Goal: Find specific page/section: Find specific page/section

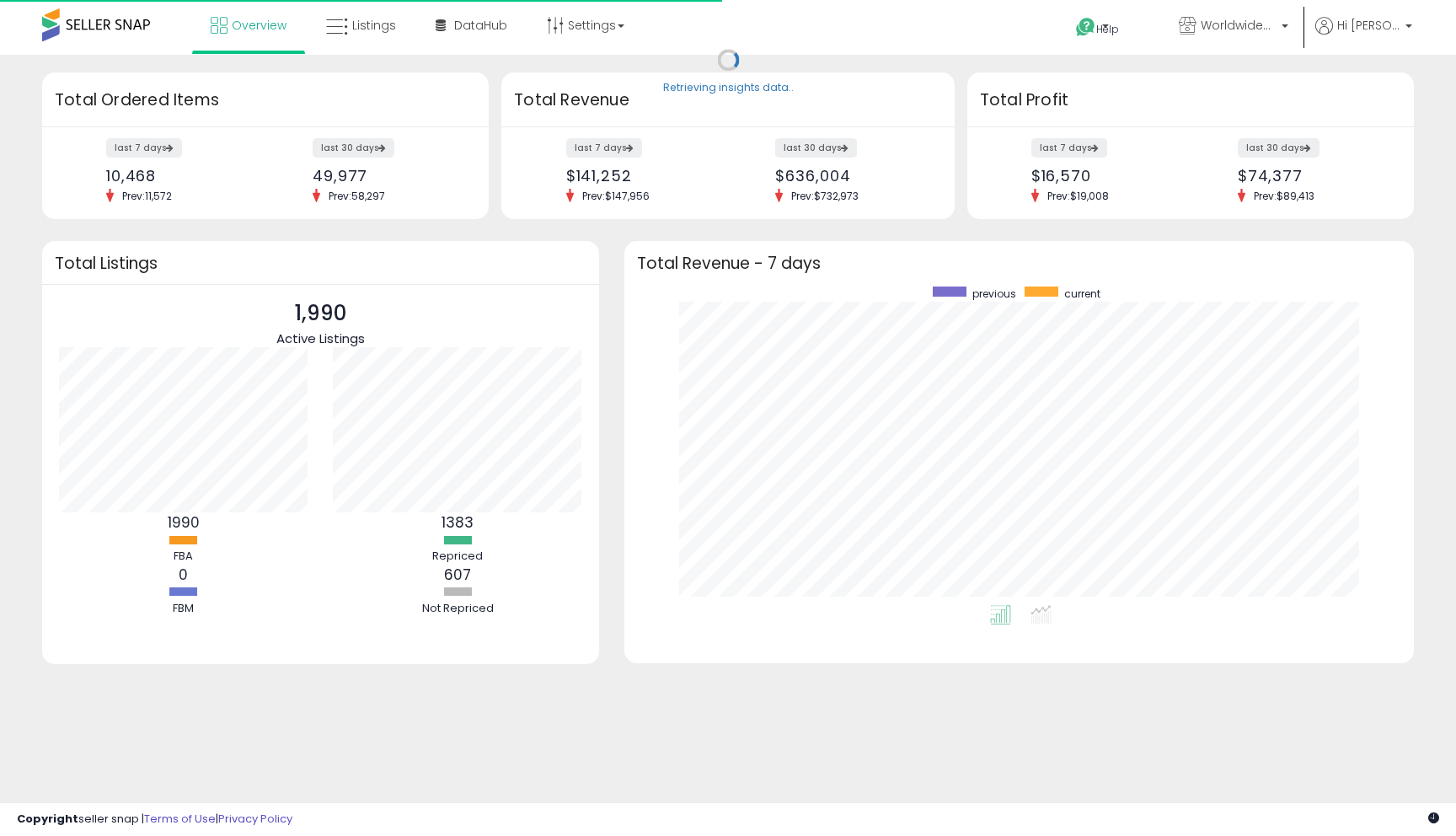
scroll to position [318, 756]
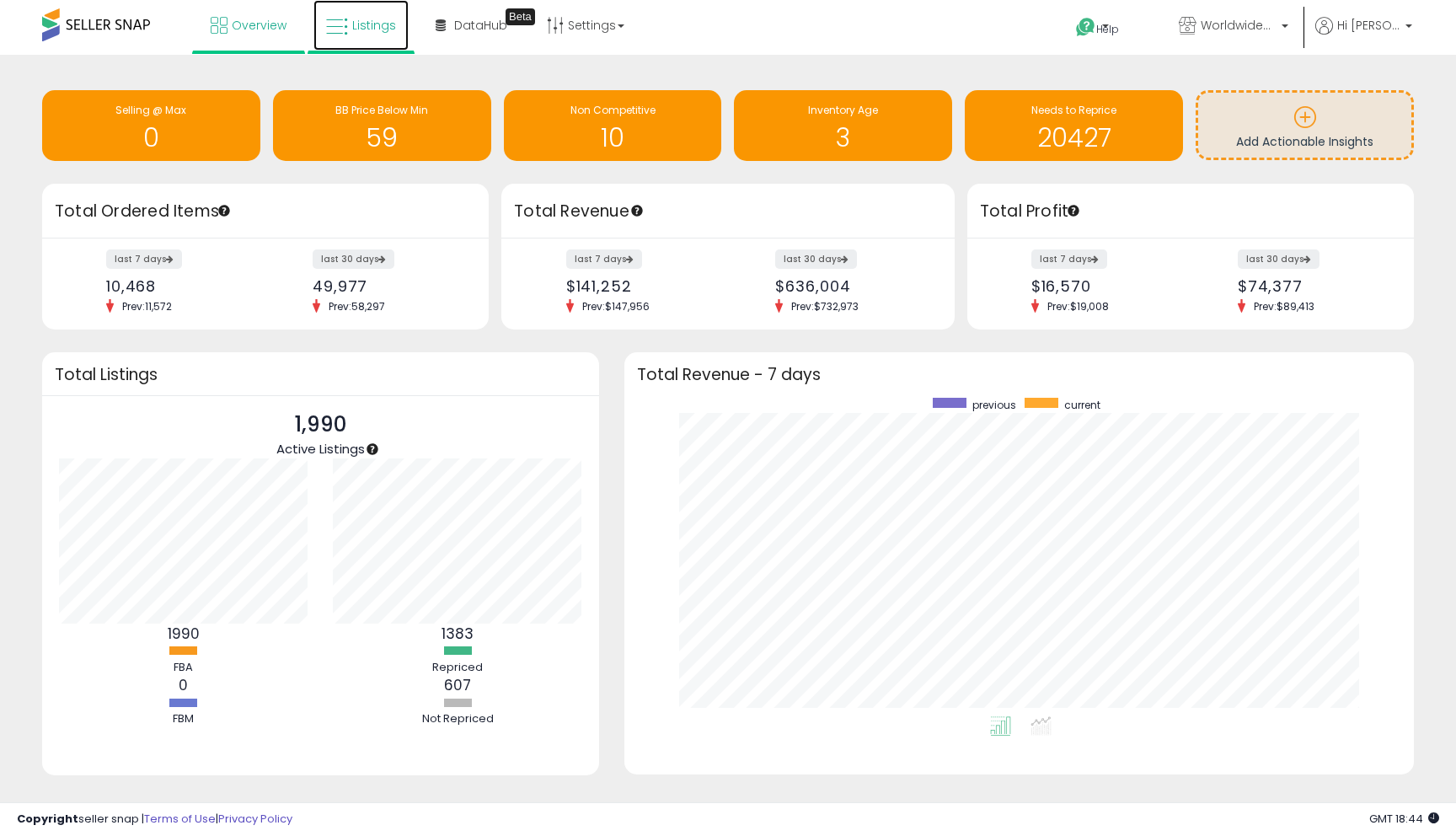
click at [367, 26] on span "Listings" at bounding box center [374, 25] width 43 height 17
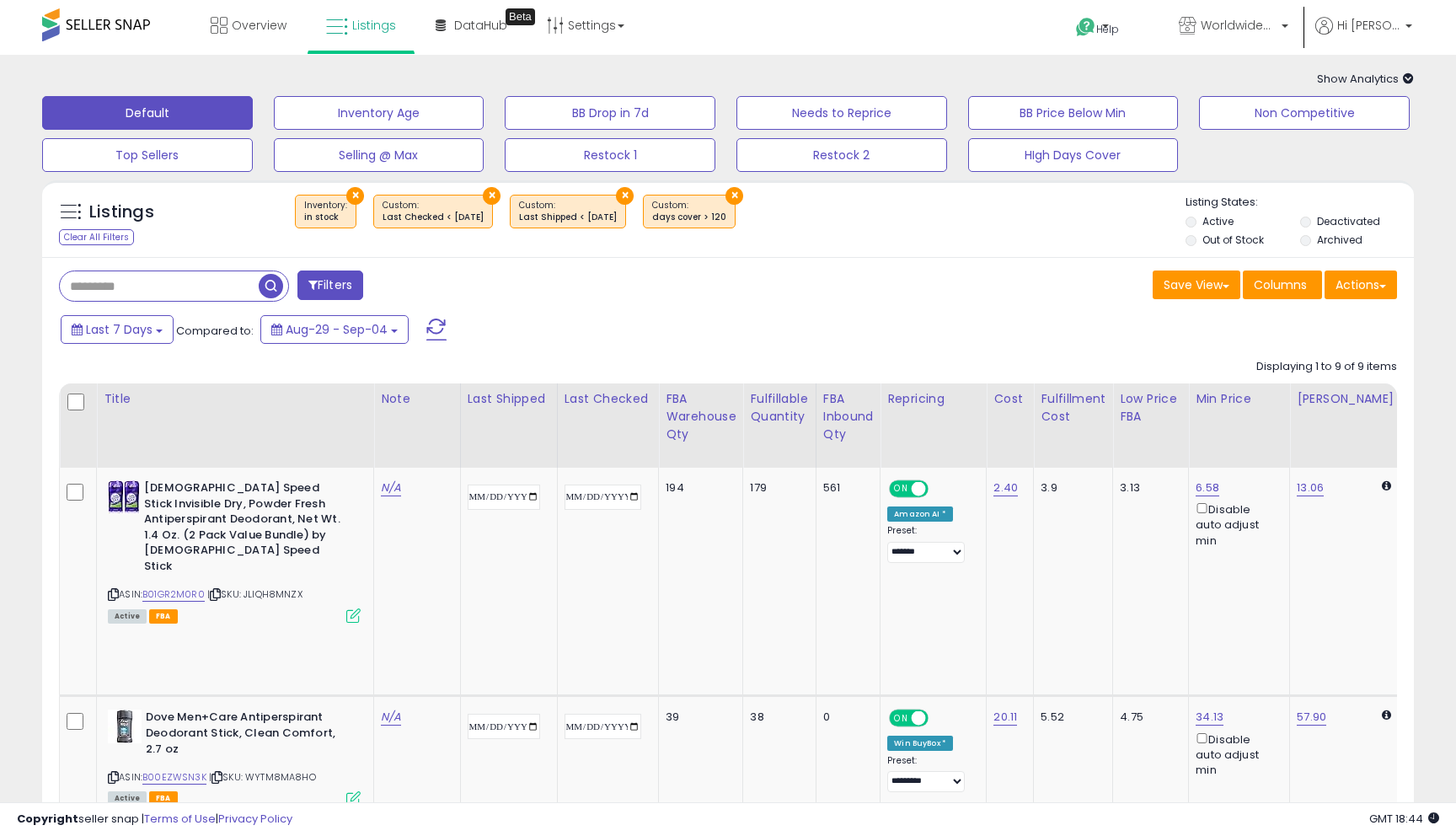
click at [603, 322] on div "Last 7 Days Compared to: Aug-29 - Sep-04" at bounding box center [558, 332] width 1004 height 38
